Goal: Task Accomplishment & Management: Complete application form

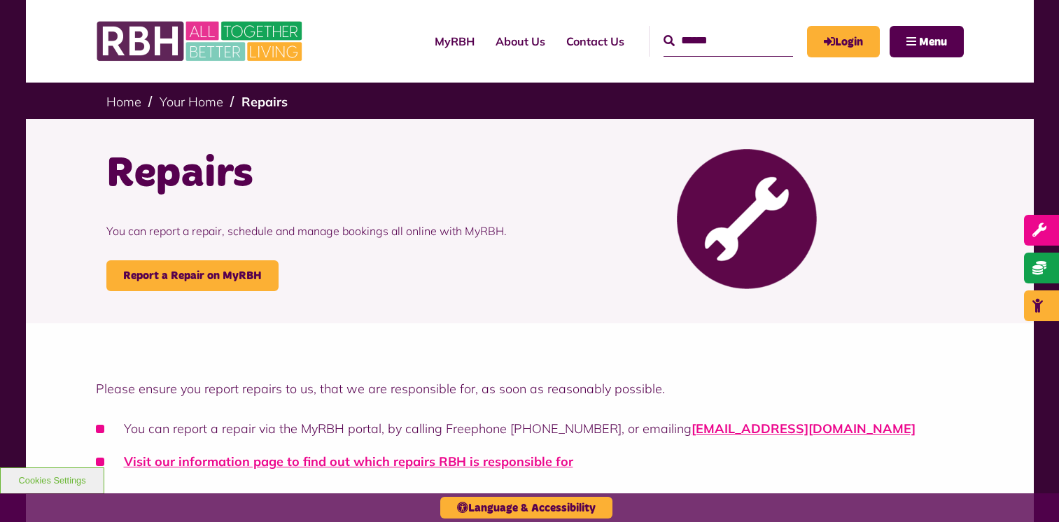
scroll to position [140, 0]
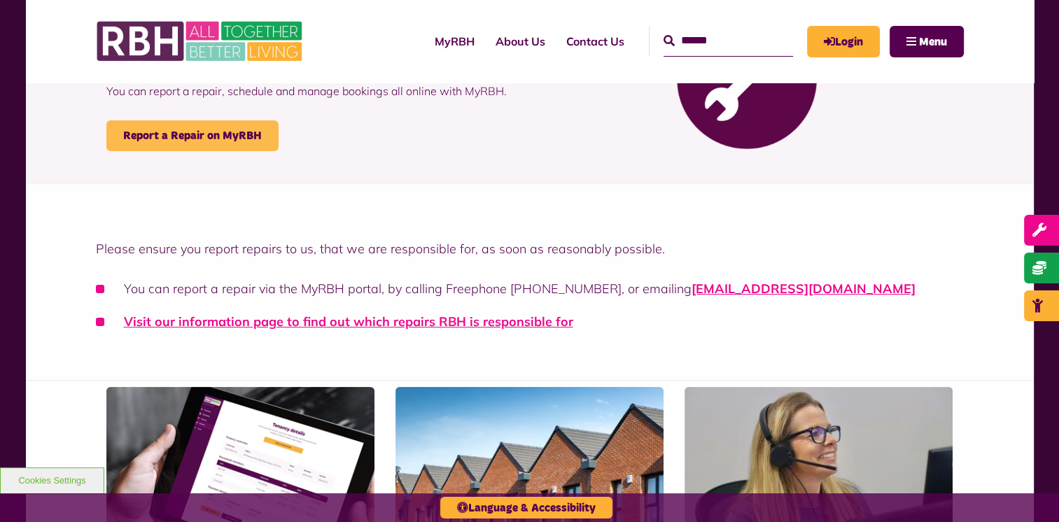
click at [168, 135] on link "Report a Repair on MyRBH" at bounding box center [192, 135] width 172 height 31
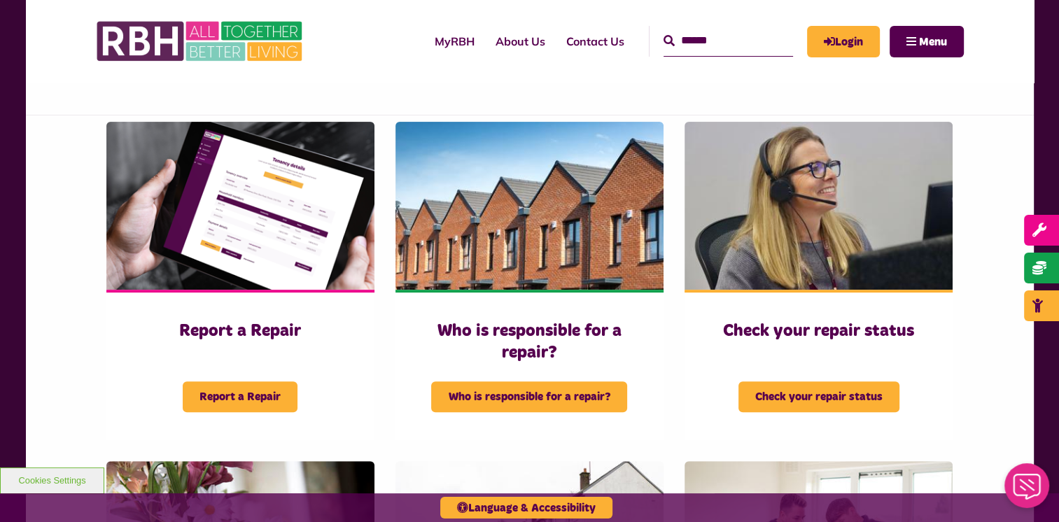
scroll to position [490, 0]
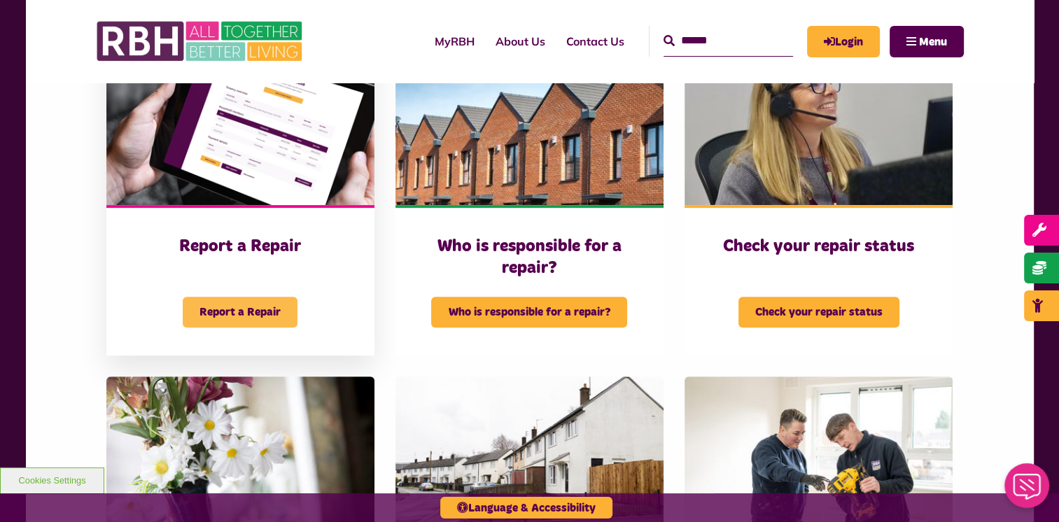
click at [258, 312] on span "Report a Repair" at bounding box center [240, 312] width 115 height 31
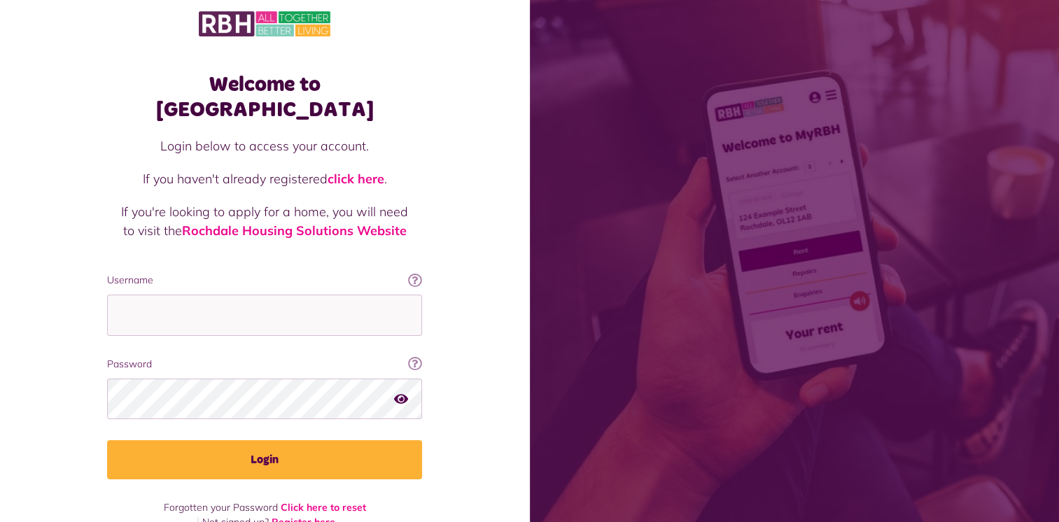
scroll to position [15, 0]
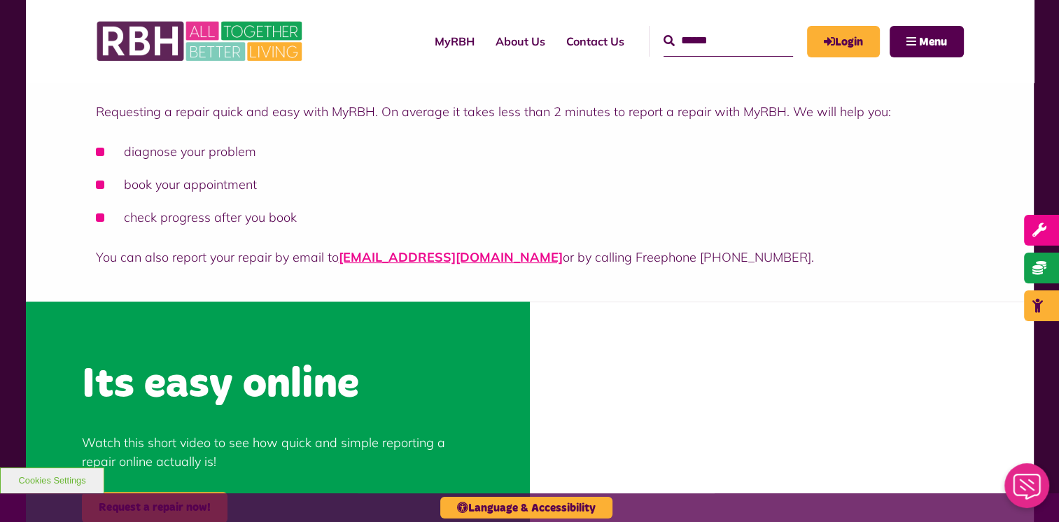
scroll to position [420, 0]
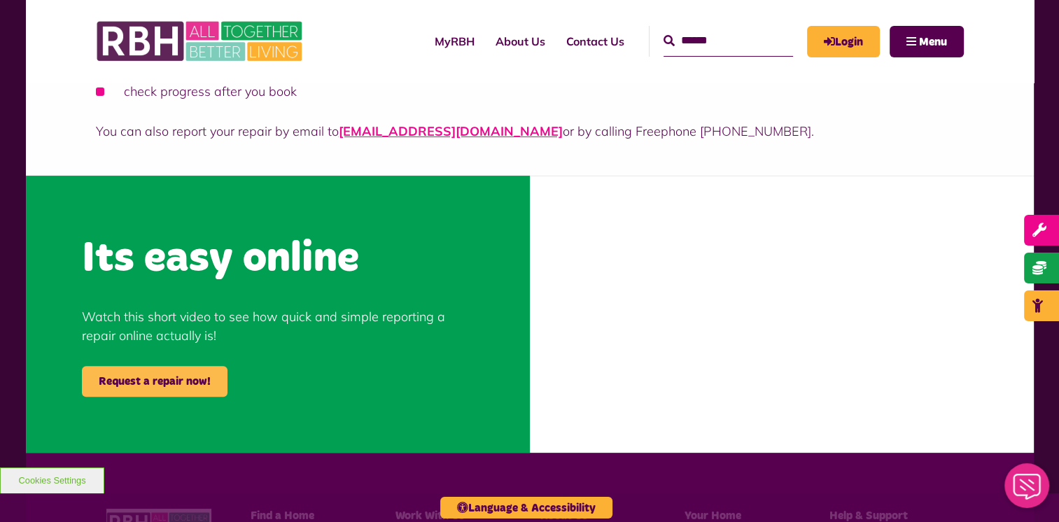
click at [149, 371] on link "Request a repair now!" at bounding box center [155, 381] width 146 height 31
